Goal: Find specific page/section: Find specific page/section

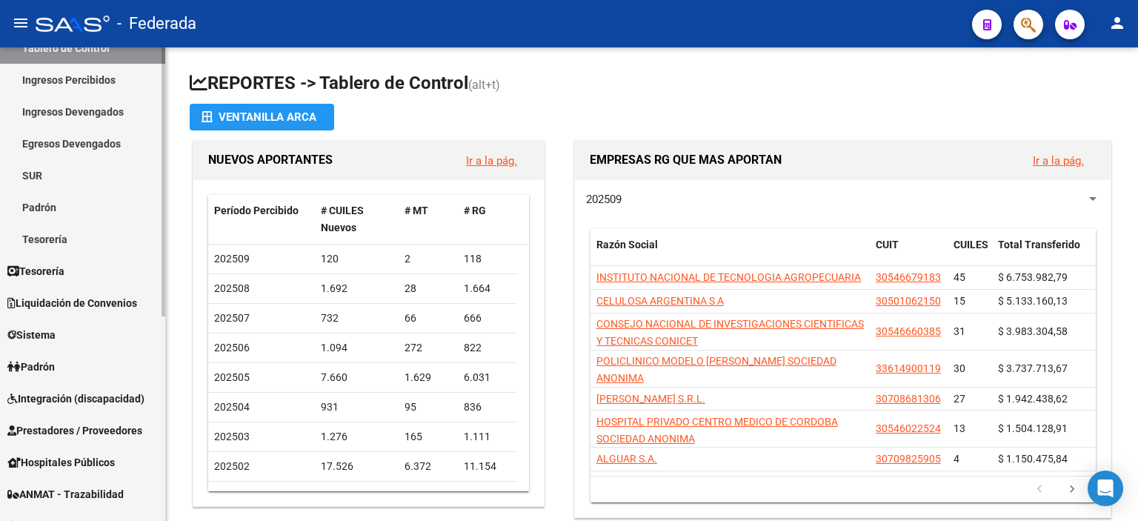
scroll to position [148, 0]
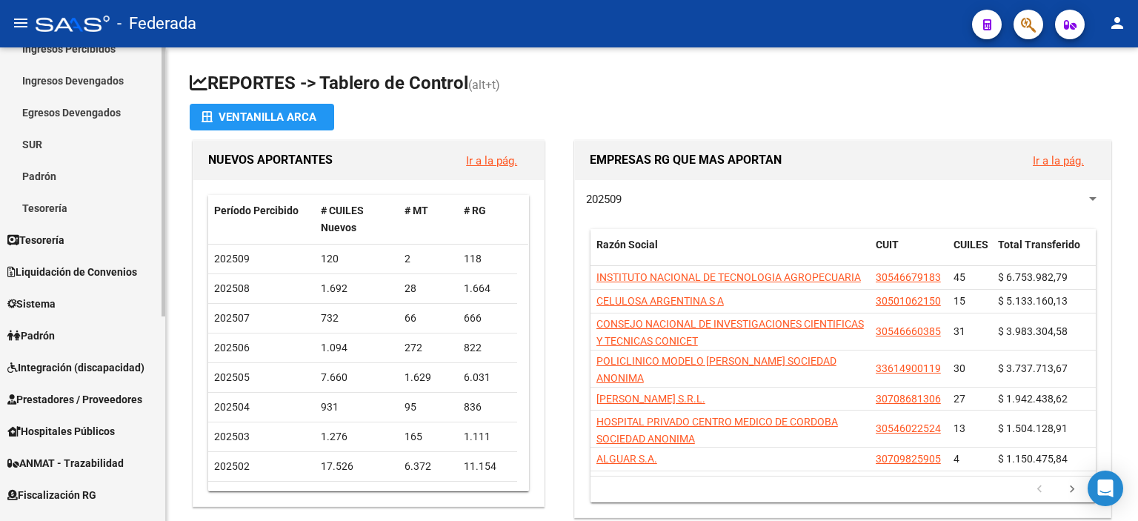
click at [81, 370] on span "Integración (discapacidad)" at bounding box center [75, 367] width 137 height 16
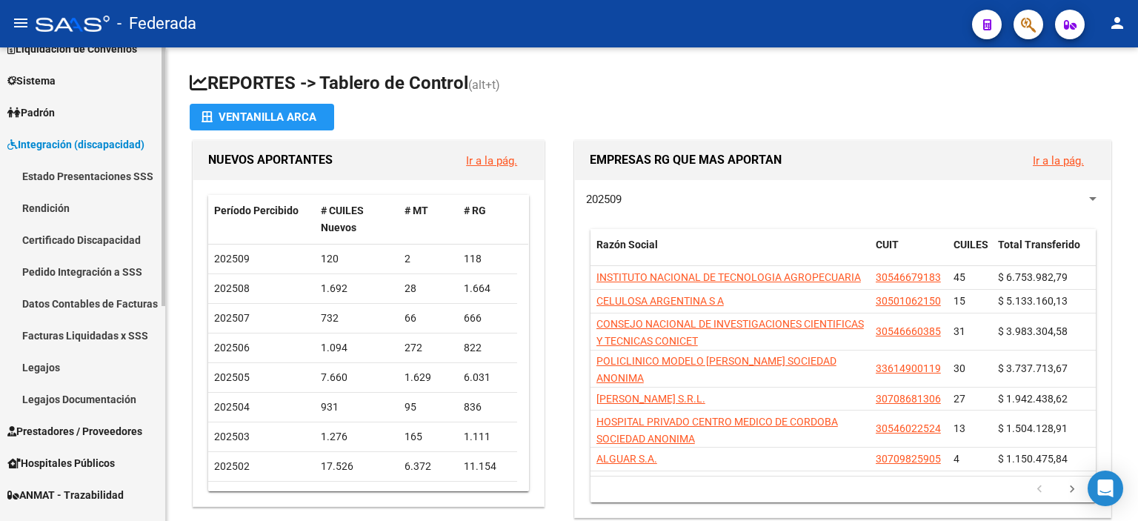
scroll to position [222, 0]
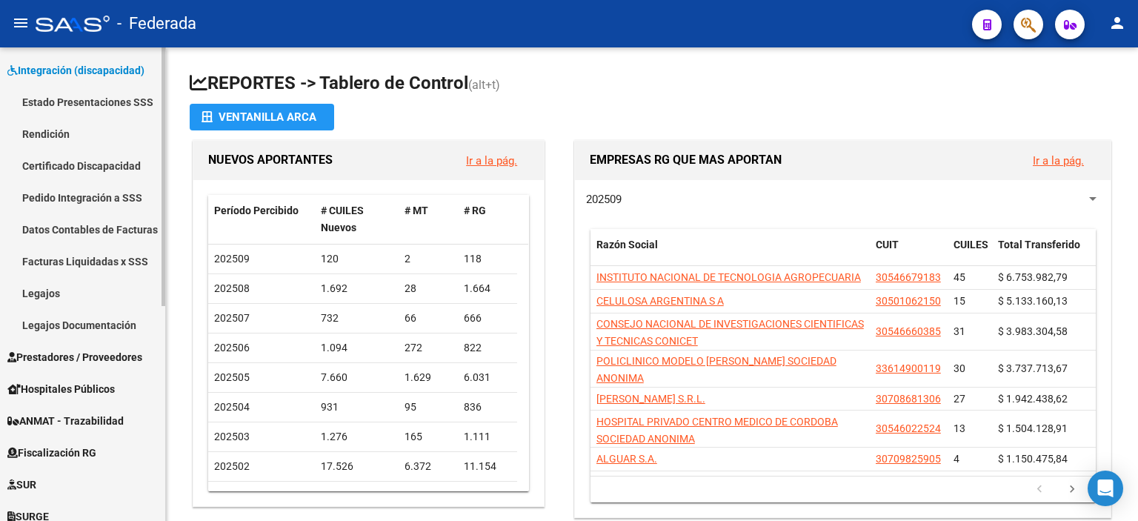
click at [59, 222] on link "Datos Contables de Facturas" at bounding box center [82, 229] width 165 height 32
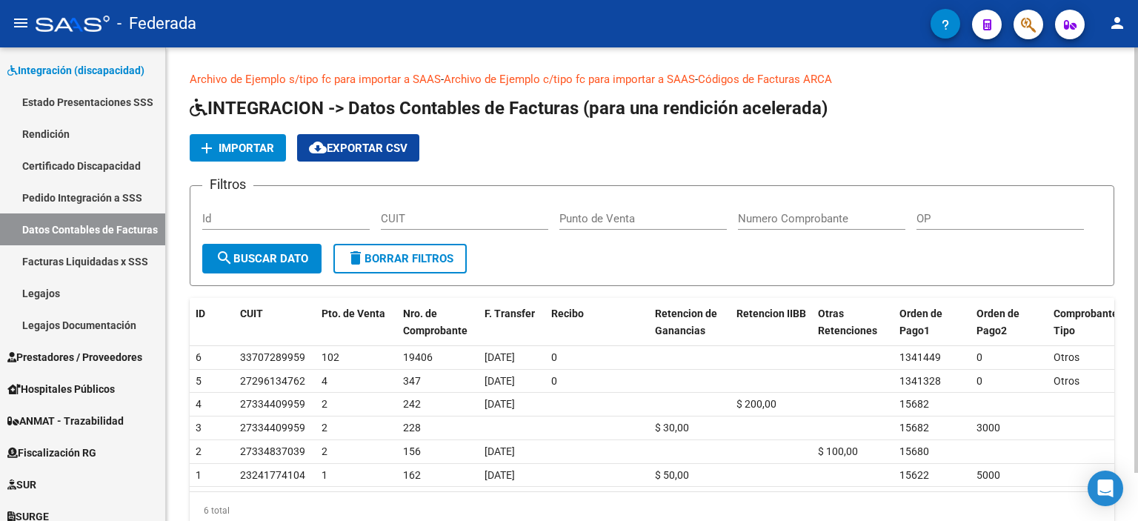
click at [235, 221] on input "Id" at bounding box center [285, 218] width 167 height 13
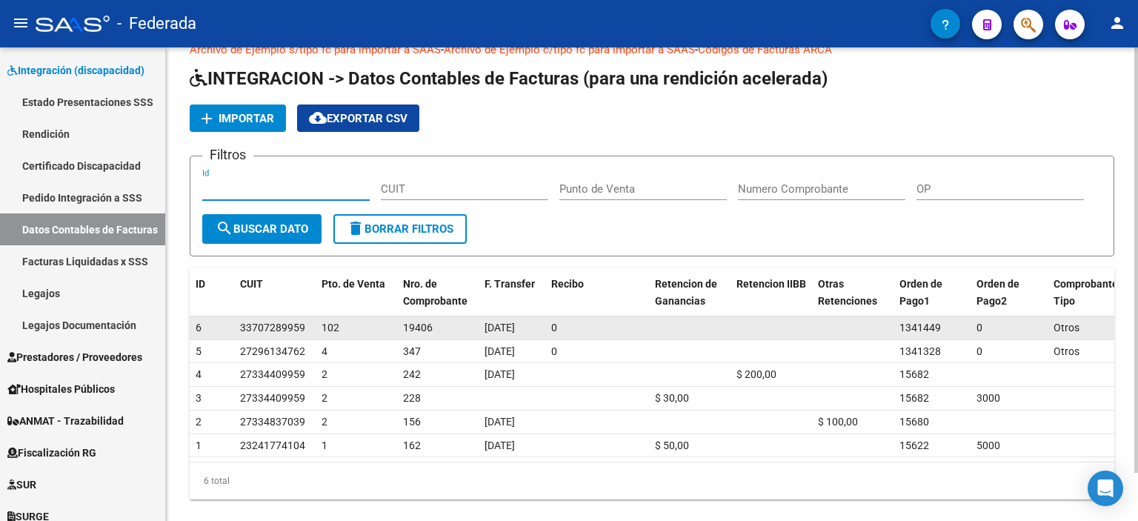
scroll to position [53, 0]
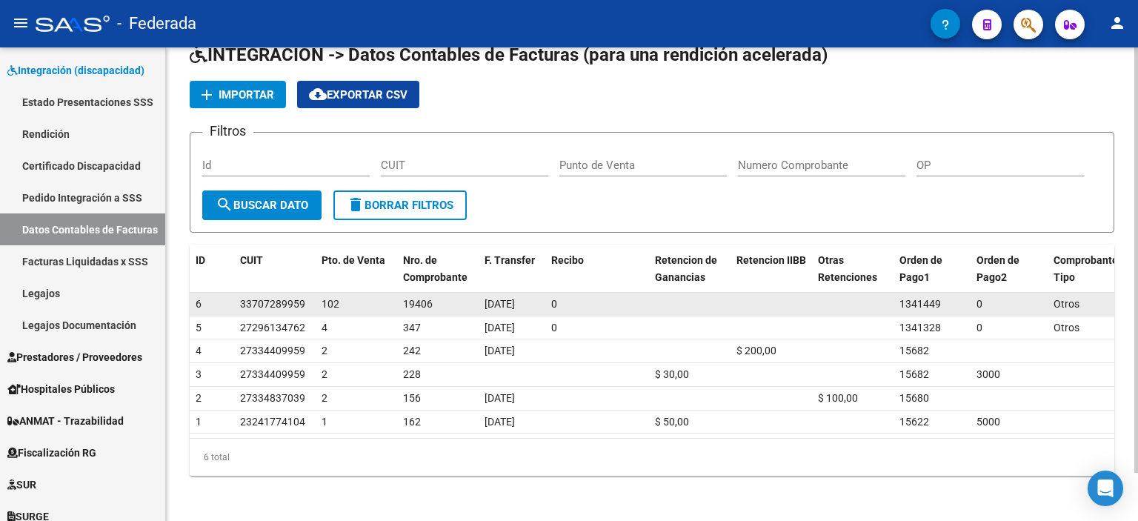
click at [876, 304] on datatable-body-cell at bounding box center [852, 304] width 81 height 23
click at [275, 300] on span "33707289959" at bounding box center [272, 304] width 65 height 12
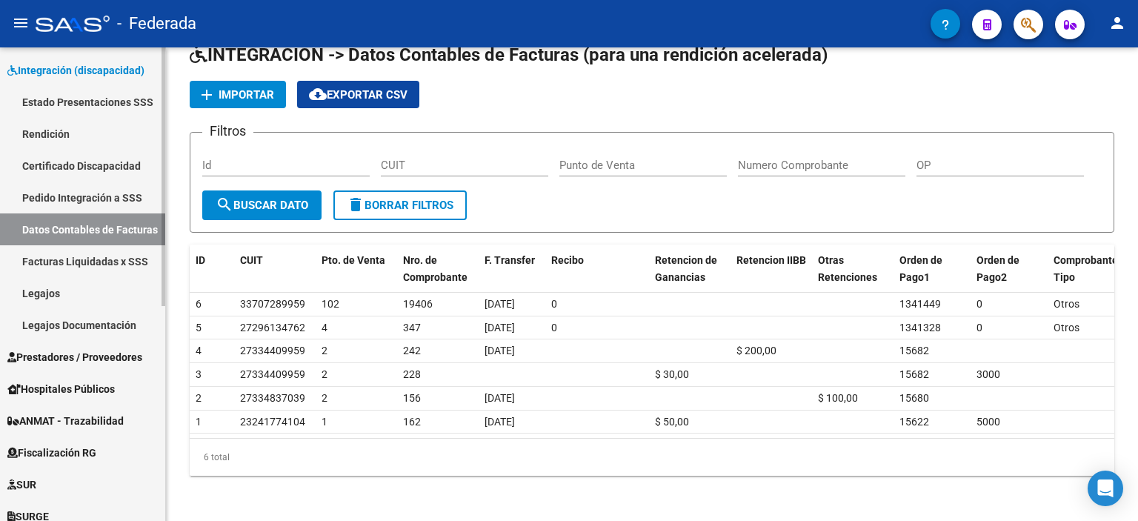
click at [108, 259] on link "Facturas Liquidadas x SSS" at bounding box center [82, 261] width 165 height 32
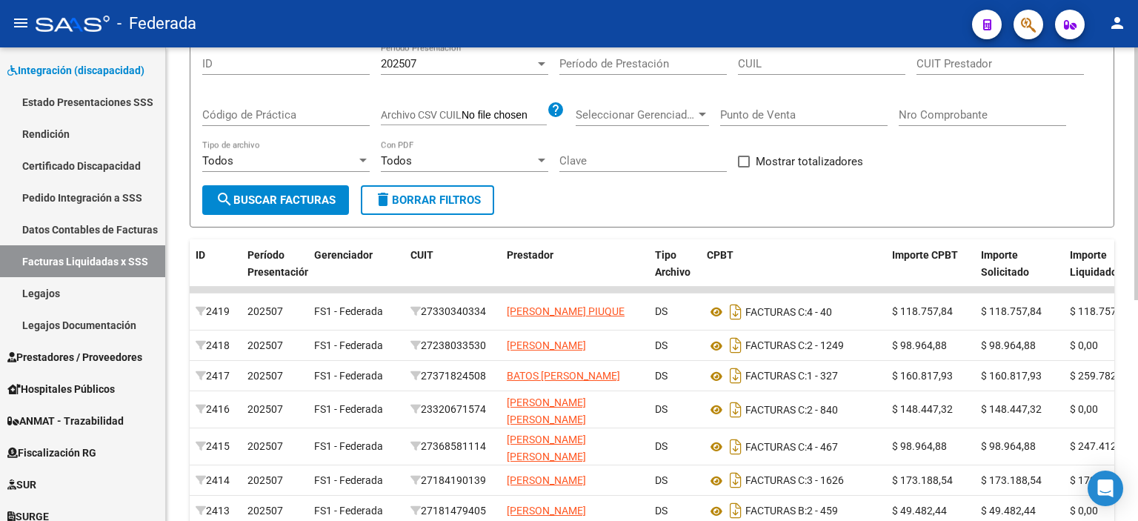
scroll to position [222, 0]
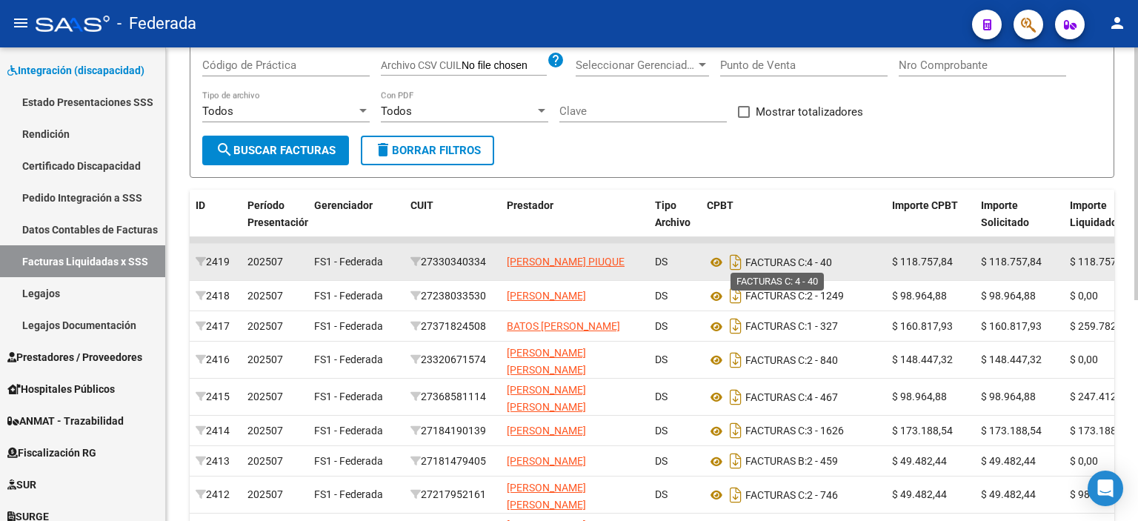
click at [798, 261] on span "FACTURAS C:" at bounding box center [775, 262] width 61 height 12
click at [467, 267] on div "27330340334" at bounding box center [452, 261] width 84 height 17
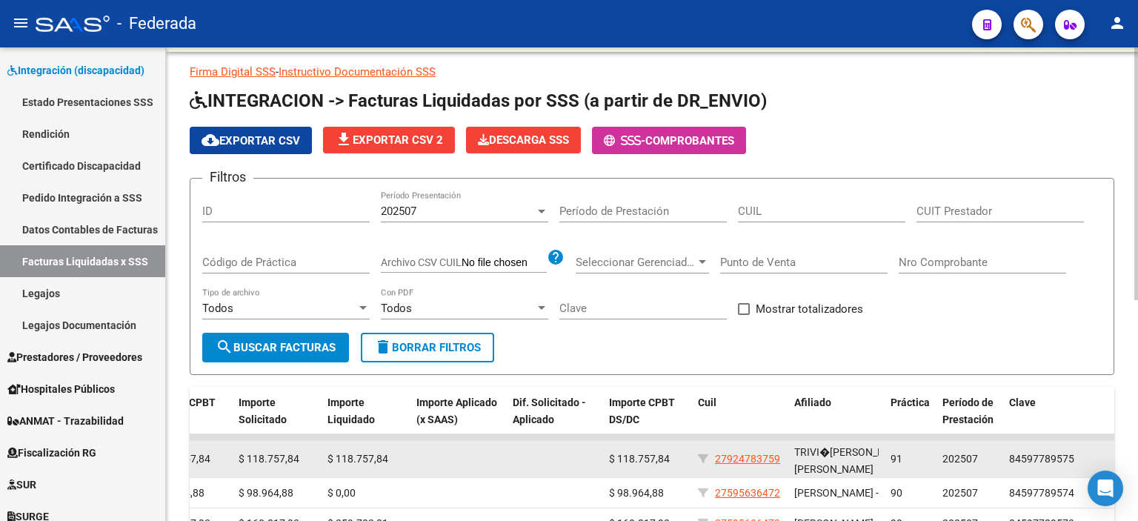
scroll to position [0, 0]
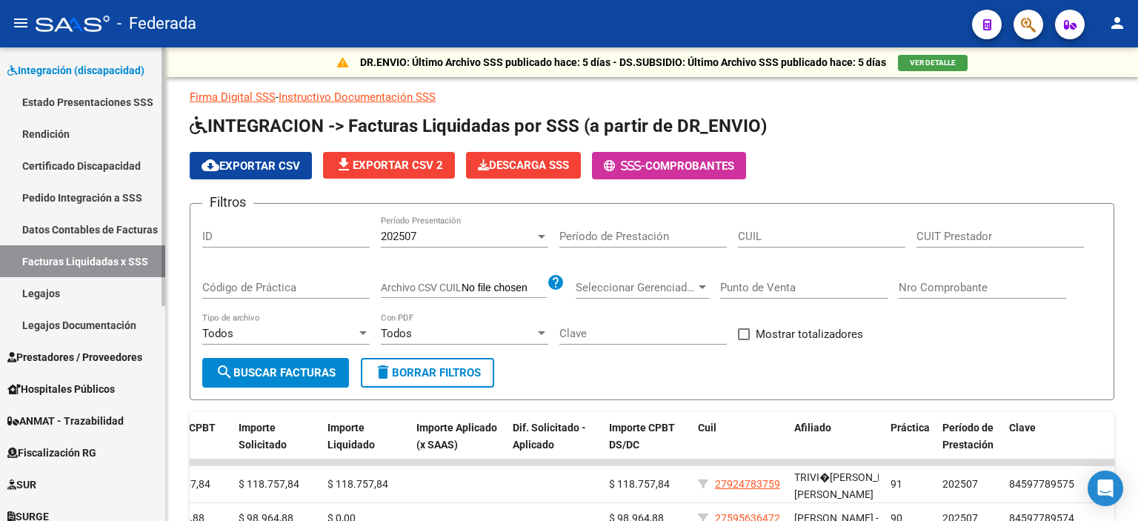
click at [104, 224] on link "Datos Contables de Facturas" at bounding box center [82, 229] width 165 height 32
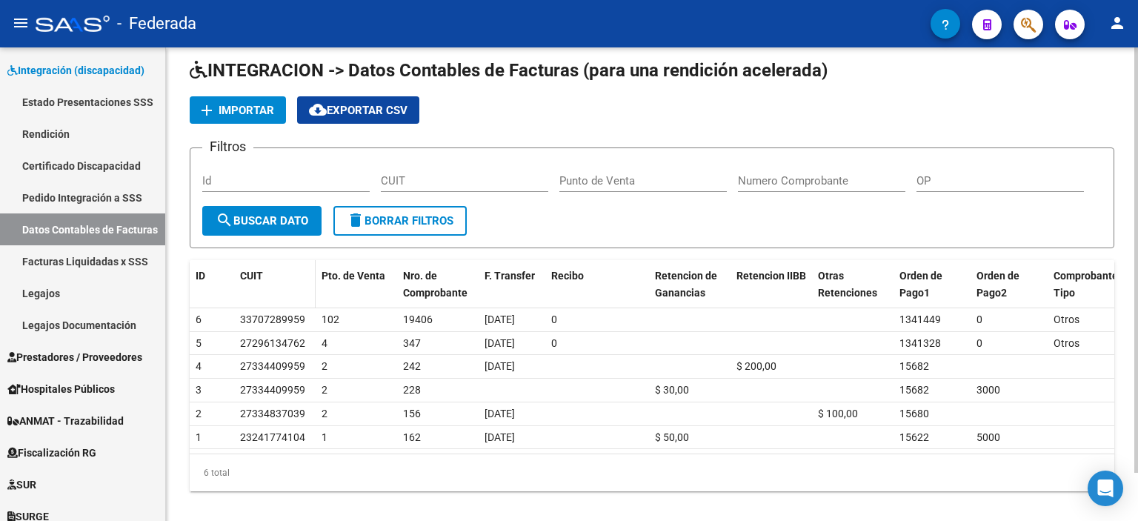
scroll to position [53, 0]
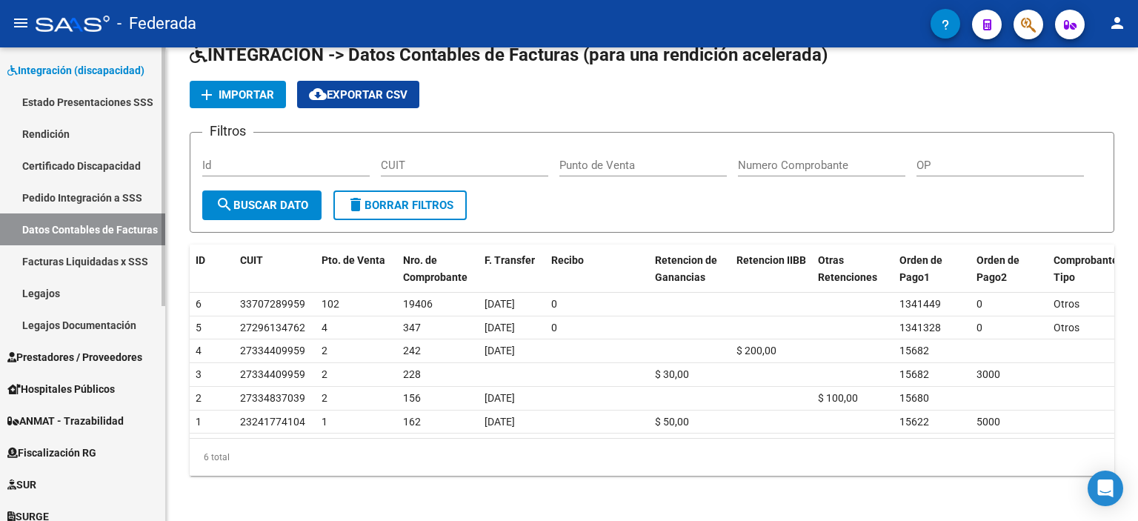
click at [123, 277] on link "Legajos" at bounding box center [82, 293] width 165 height 32
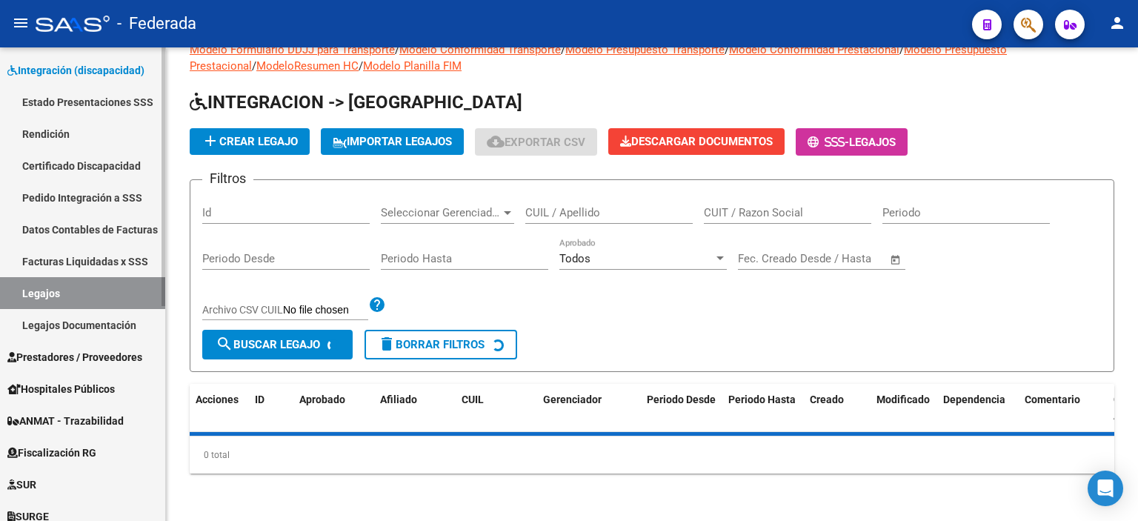
click at [116, 264] on link "Facturas Liquidadas x SSS" at bounding box center [82, 261] width 165 height 32
